Goal: Book appointment/travel/reservation

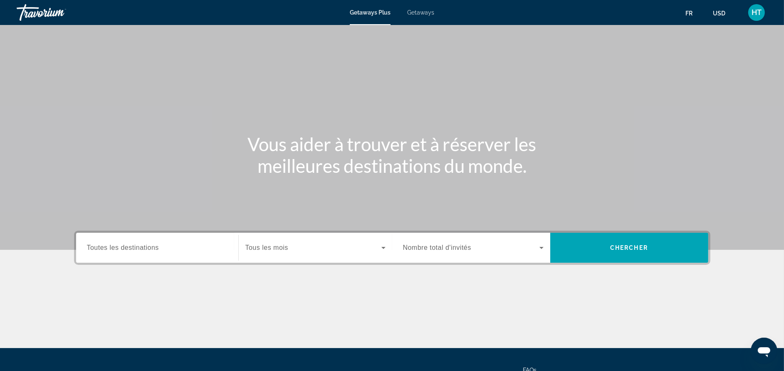
click at [163, 240] on div "Search widget" at bounding box center [157, 248] width 141 height 24
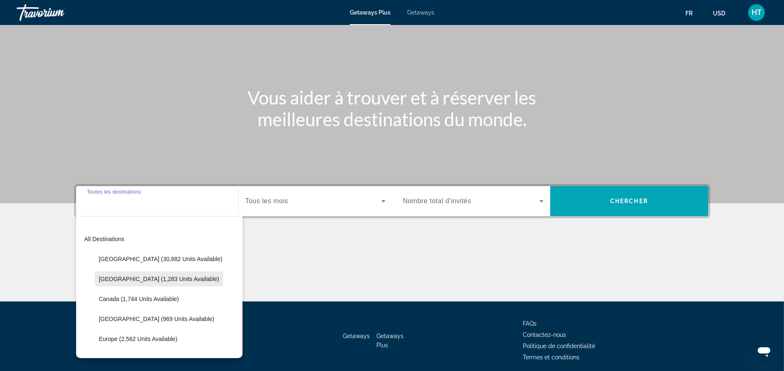
scroll to position [79, 0]
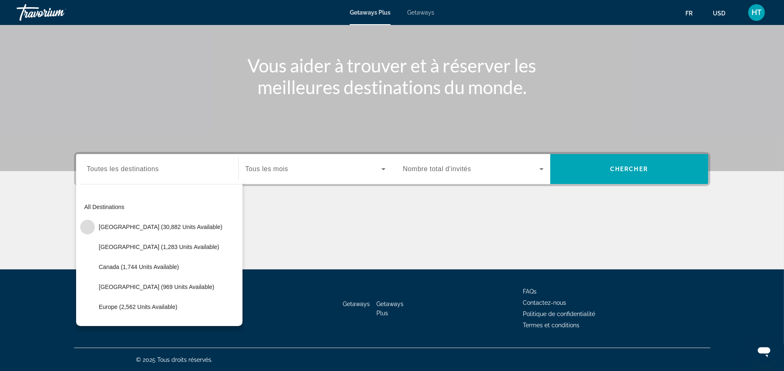
click at [91, 228] on mat-icon "Toggle United States (30,882 units available)" at bounding box center [87, 227] width 15 height 15
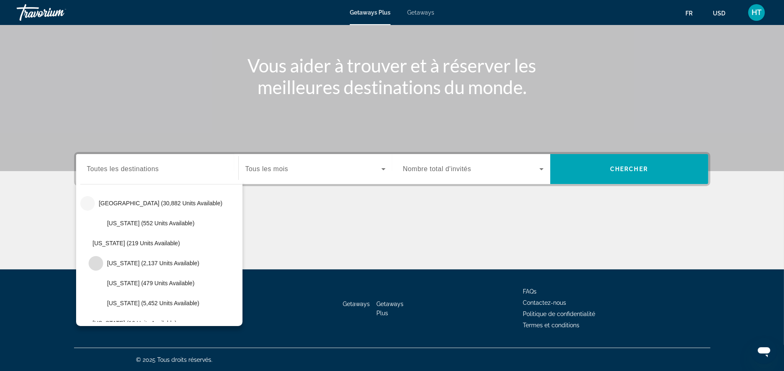
click at [95, 263] on mat-icon "Toggle California (2,137 units available)" at bounding box center [96, 263] width 15 height 15
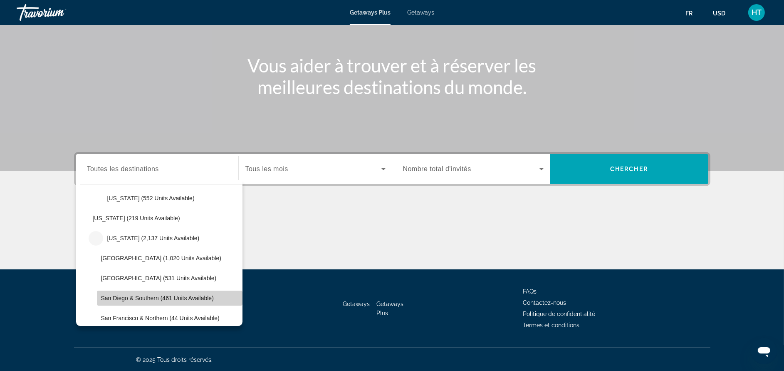
click at [204, 299] on span "San Diego & Southern (461 units available)" at bounding box center [157, 297] width 113 height 7
type input "**********"
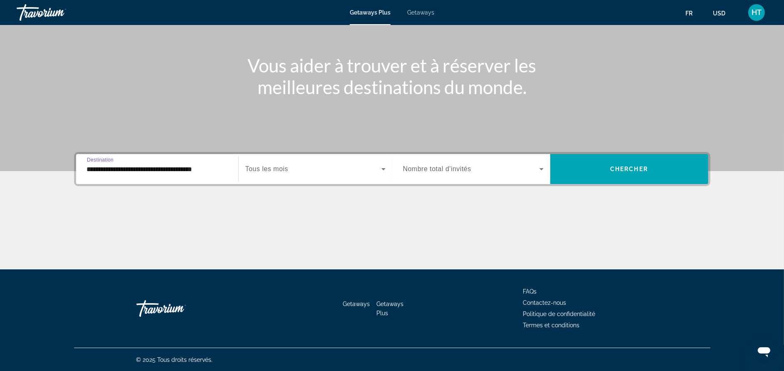
click at [279, 172] on span "Tous les mois" at bounding box center [266, 168] width 43 height 7
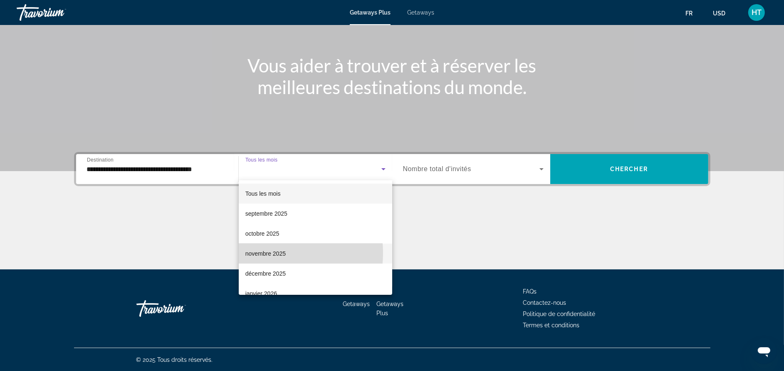
click at [272, 253] on span "novembre 2025" at bounding box center [265, 253] width 40 height 10
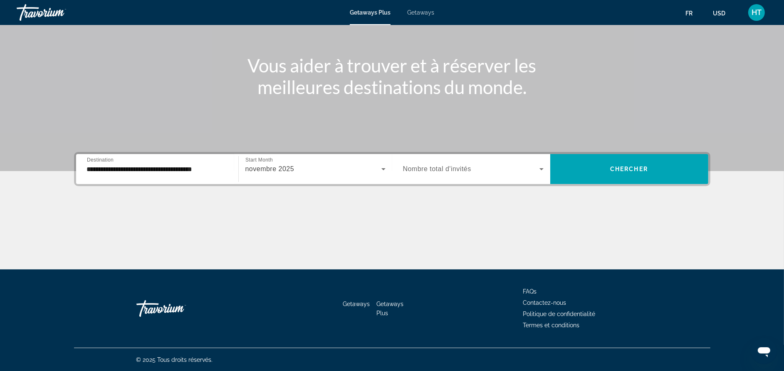
click at [498, 174] on div "Search widget" at bounding box center [473, 168] width 141 height 23
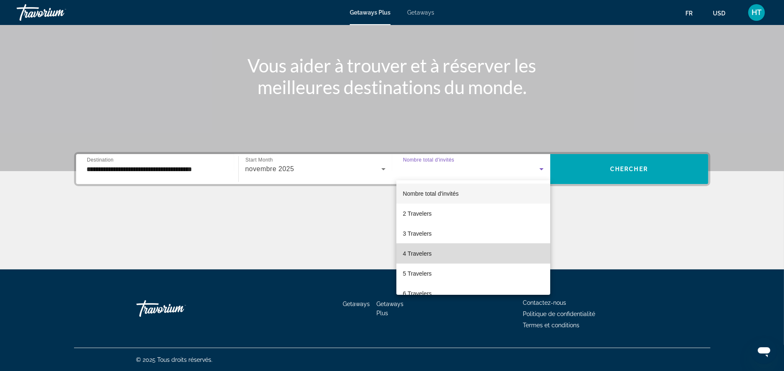
click at [476, 255] on mat-option "4 Travelers" at bounding box center [473, 253] width 154 height 20
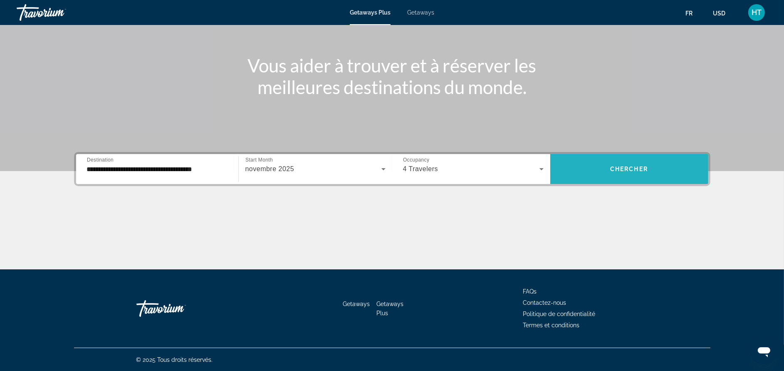
click at [630, 170] on span "Chercher" at bounding box center [629, 169] width 38 height 7
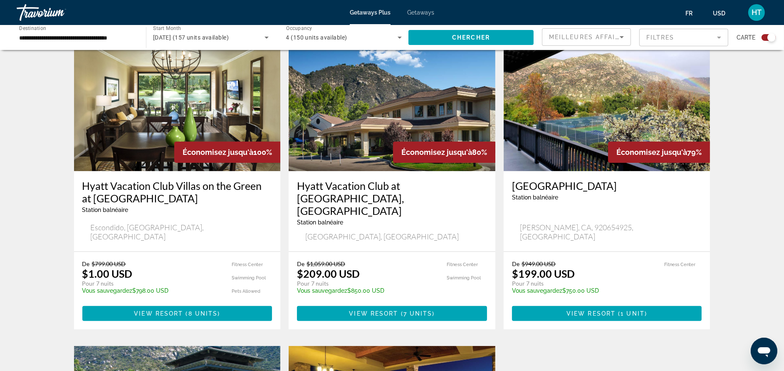
scroll to position [324, 0]
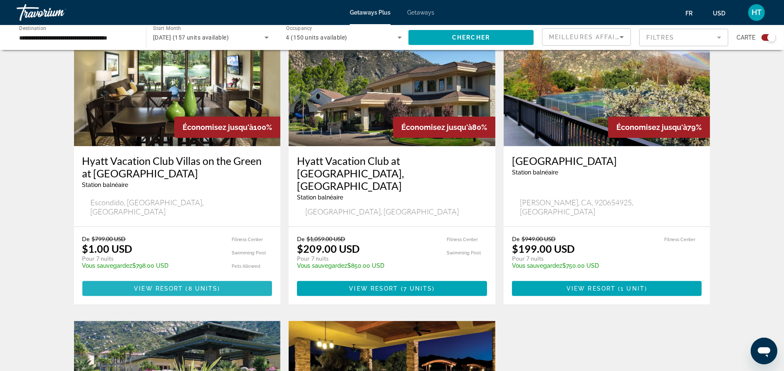
click at [210, 285] on span "8 units" at bounding box center [203, 288] width 30 height 7
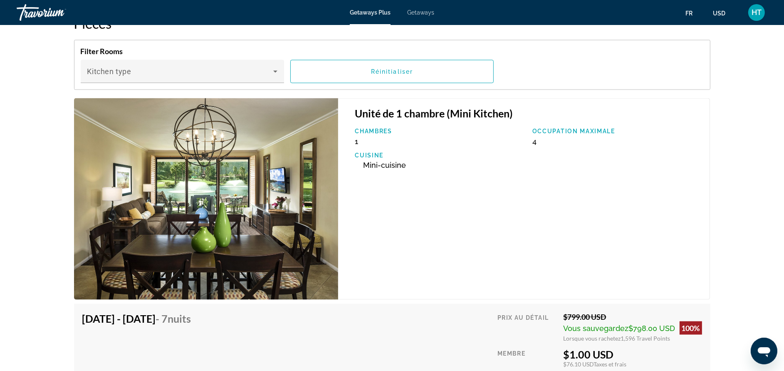
scroll to position [1572, 0]
